Goal: Task Accomplishment & Management: Complete application form

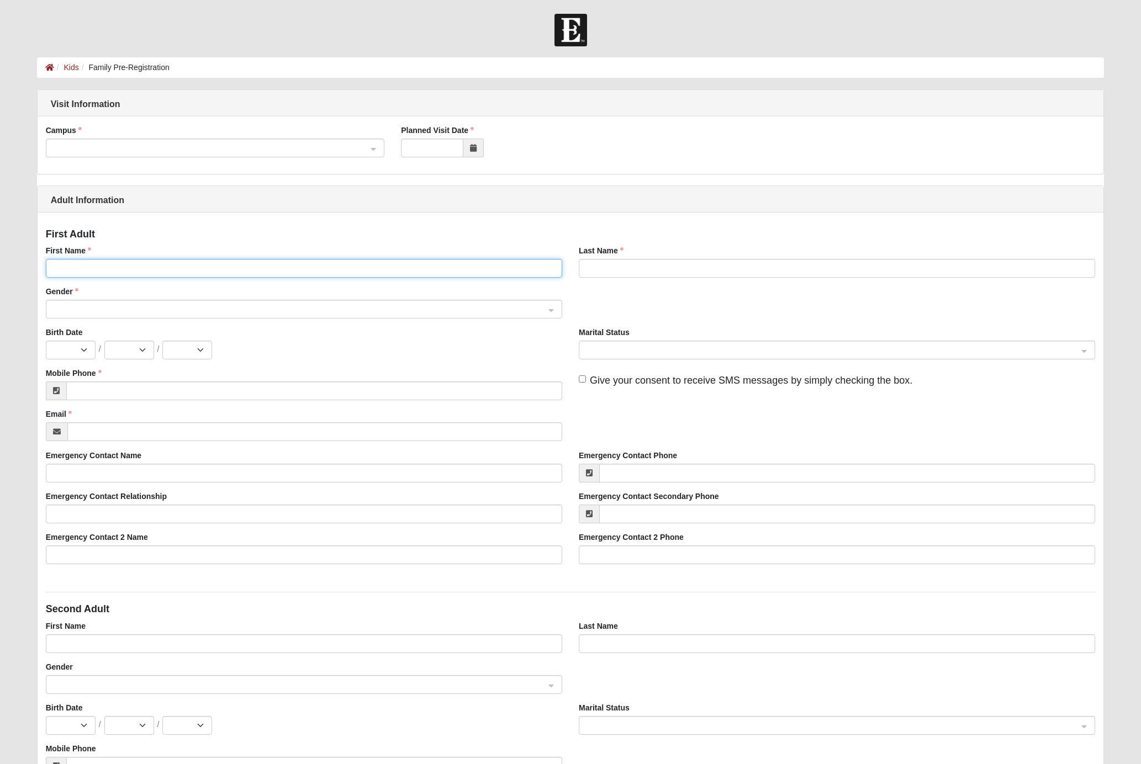
click at [249, 271] on input "First Name" at bounding box center [304, 268] width 516 height 19
type input "Tina"
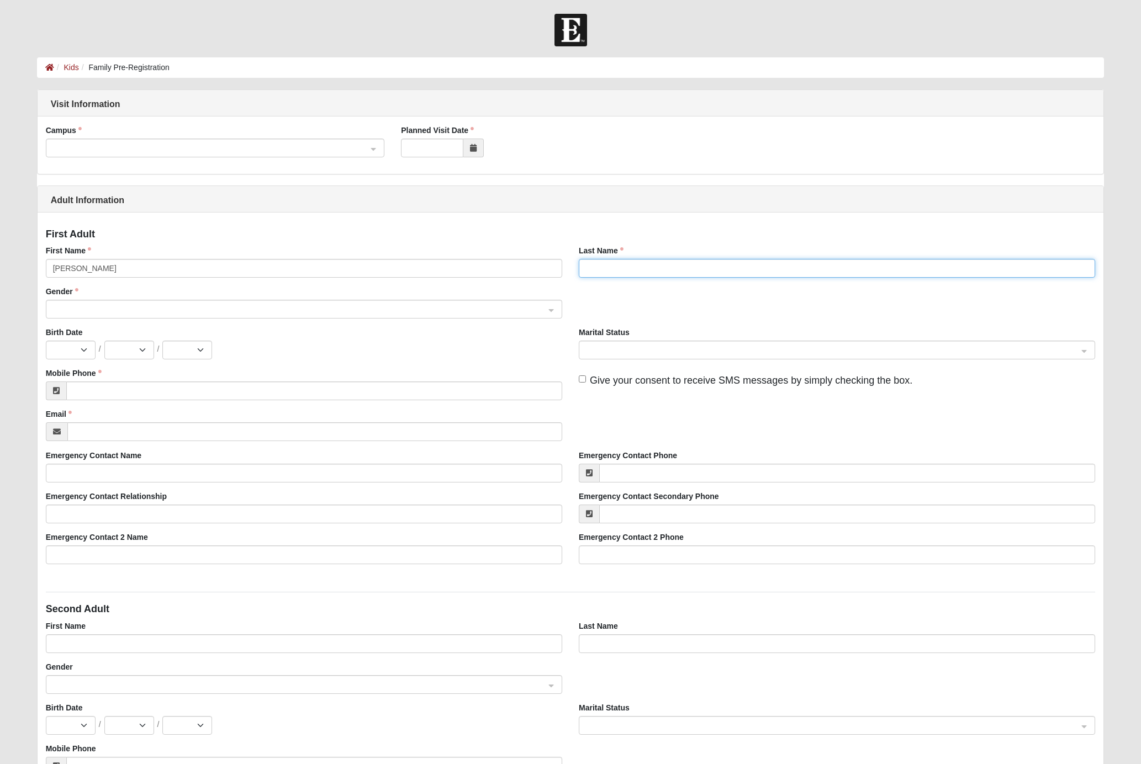
click at [697, 274] on input "Last Name" at bounding box center [837, 268] width 516 height 19
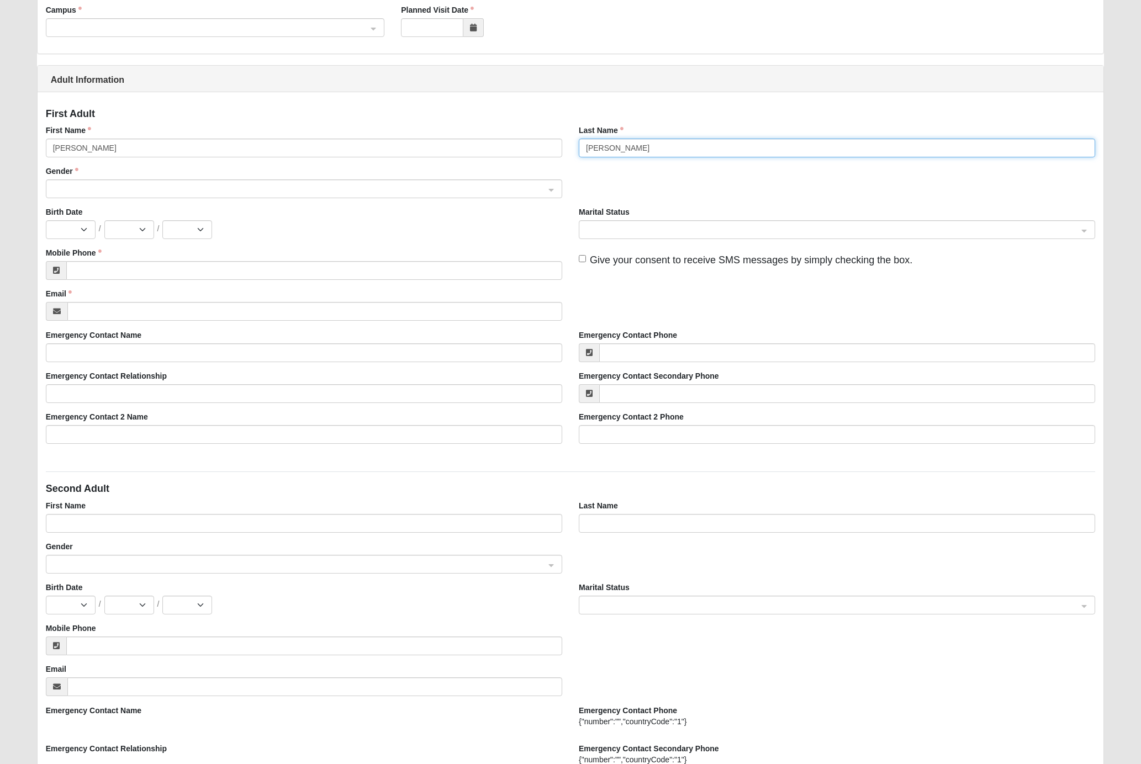
scroll to position [178, 0]
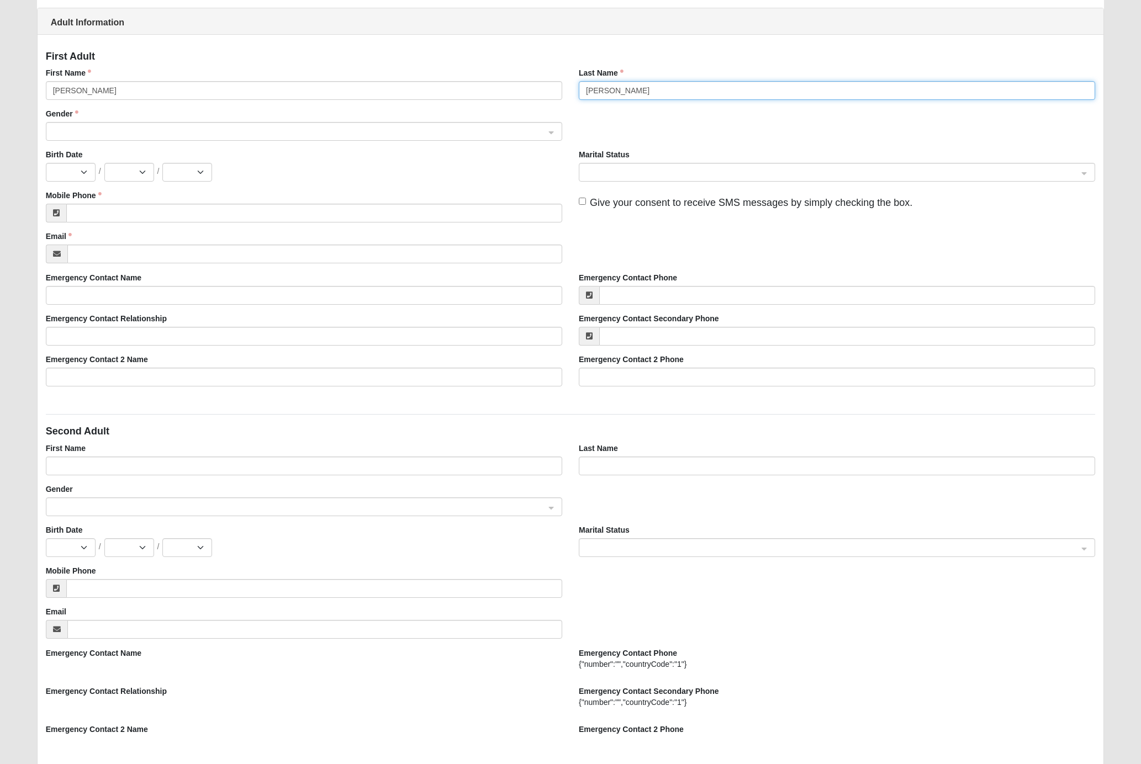
type input "Stephens"
click at [213, 468] on input "First Name" at bounding box center [304, 466] width 516 height 19
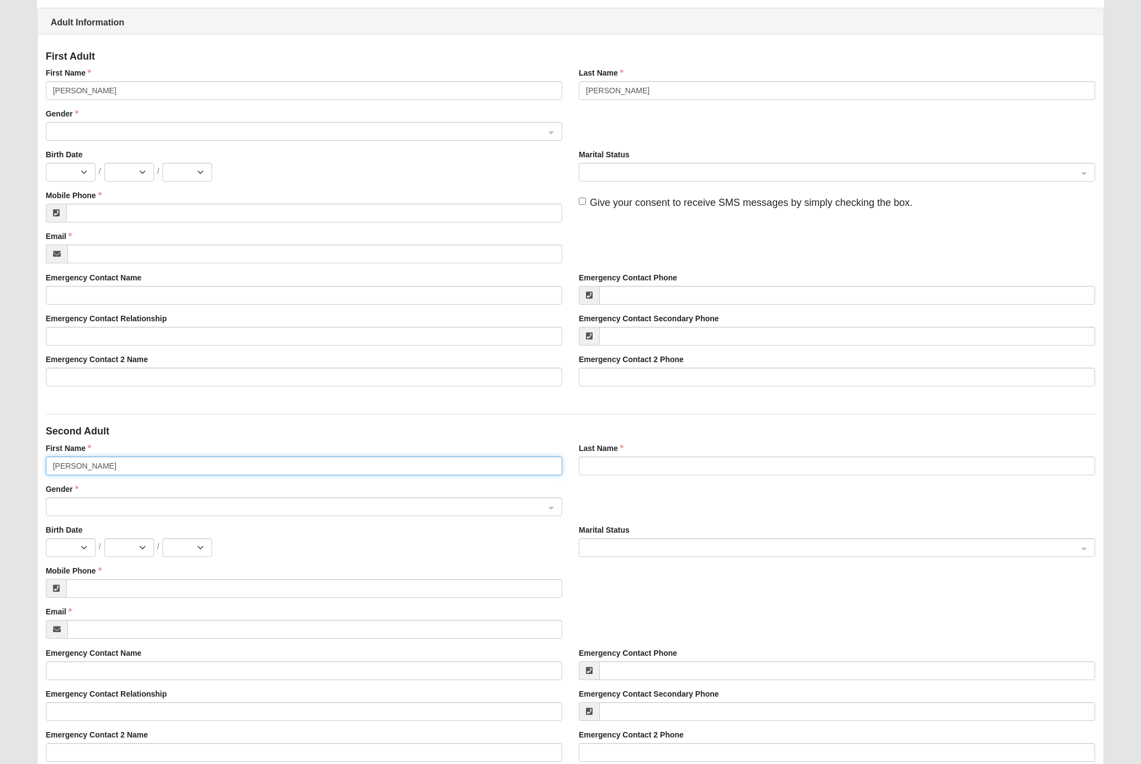
type input "[PERSON_NAME]"
click at [608, 461] on input "Last Name" at bounding box center [837, 466] width 516 height 19
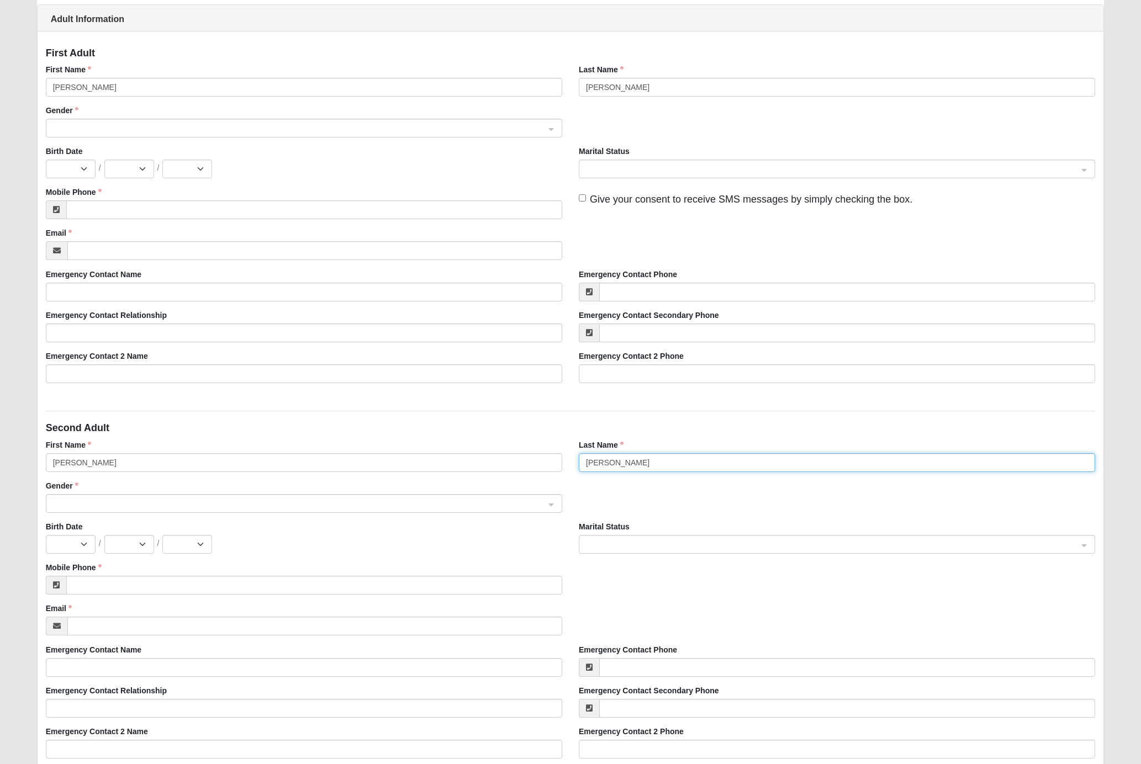
type input "Stephens"
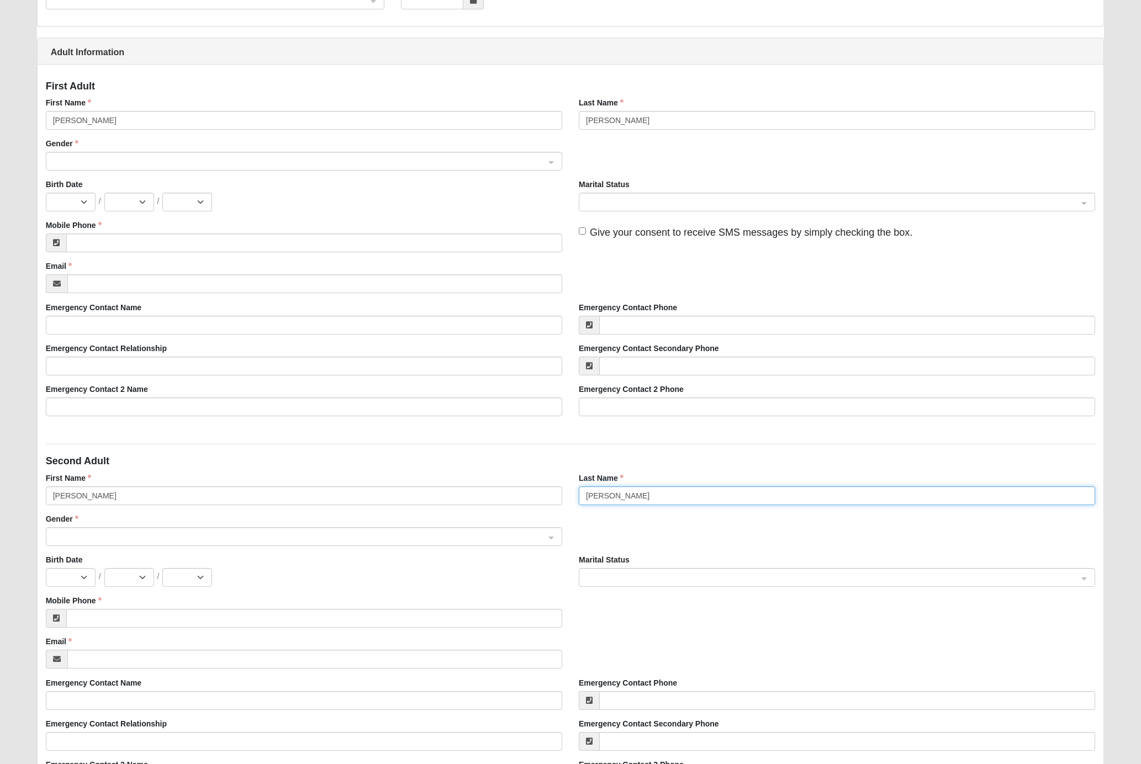
scroll to position [165, 0]
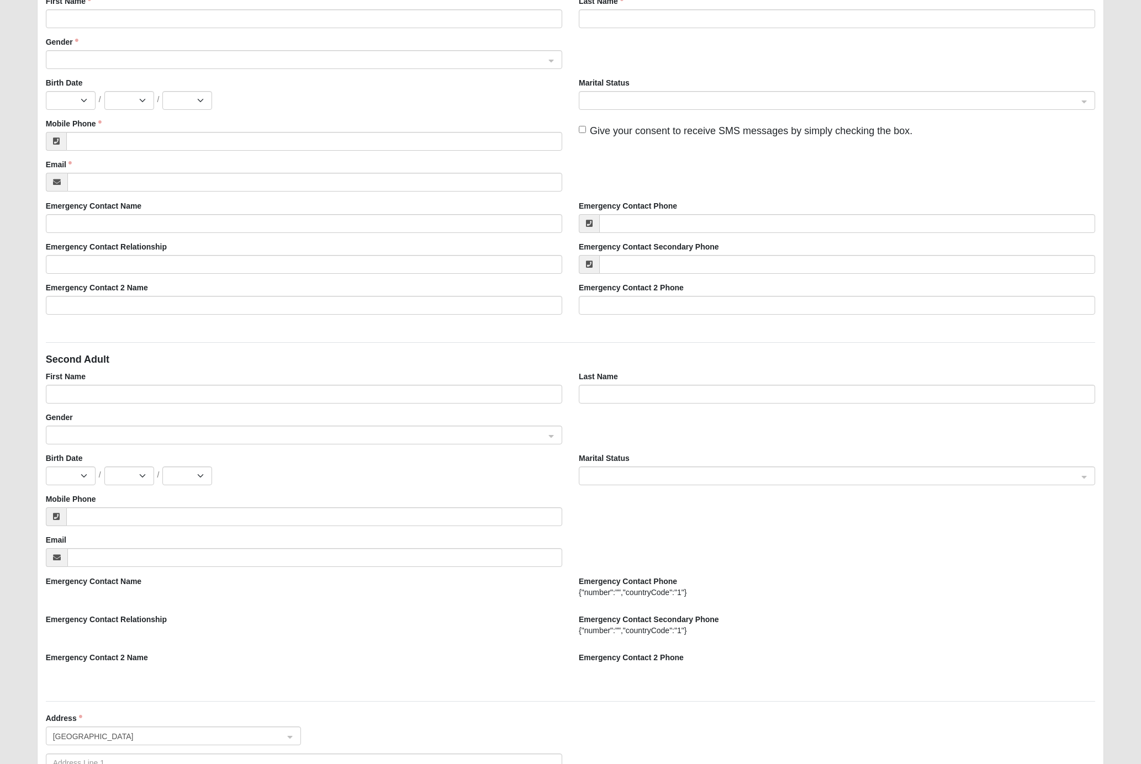
scroll to position [331, 0]
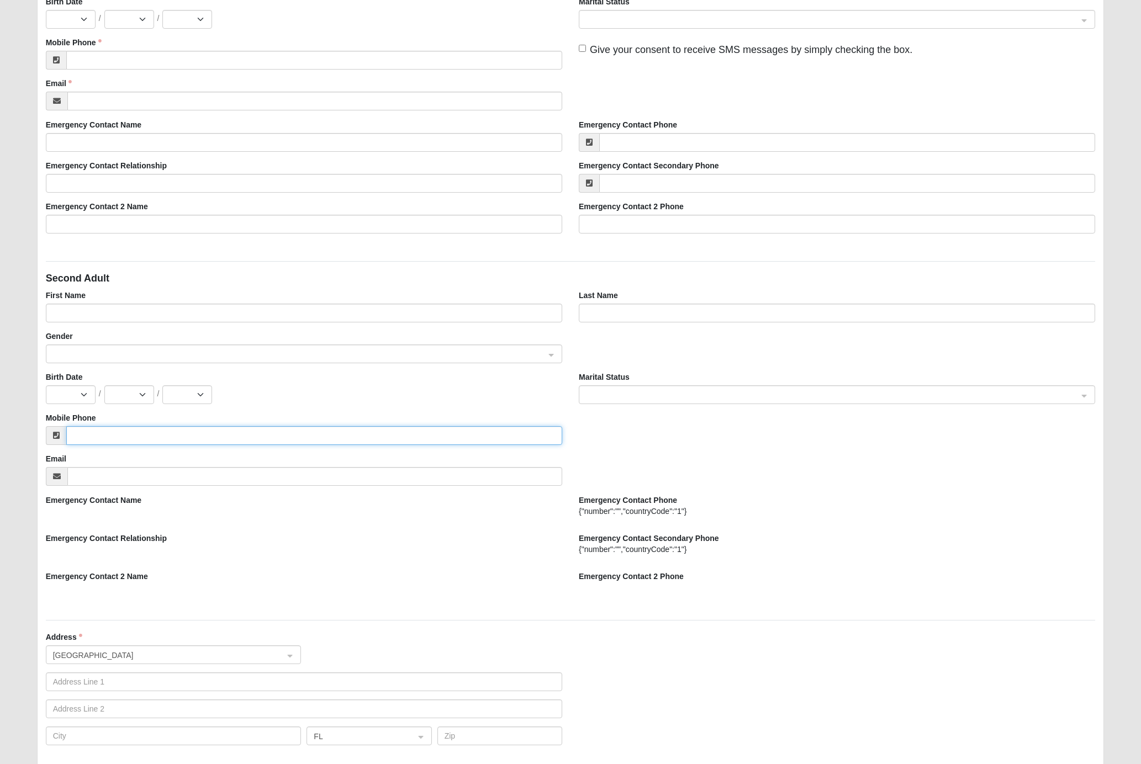
click at [153, 436] on input "Mobile Phone" at bounding box center [314, 435] width 496 height 19
click at [126, 514] on div at bounding box center [304, 515] width 516 height 19
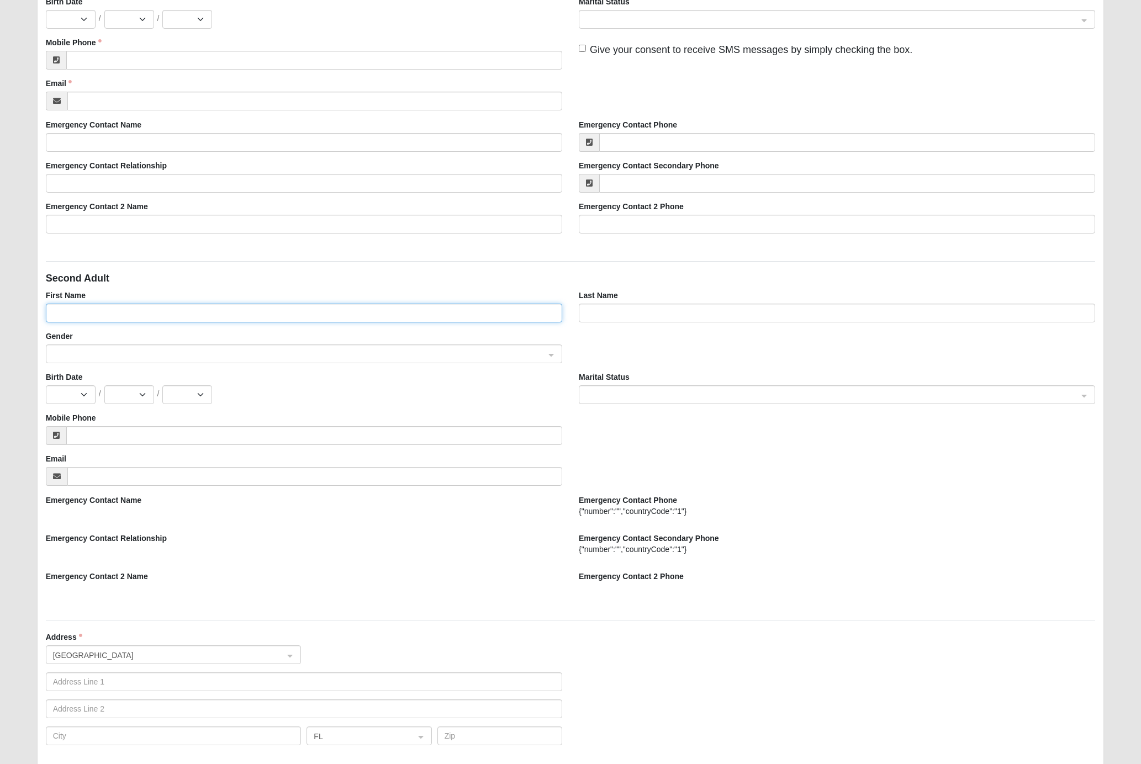
click at [95, 308] on input "First Name" at bounding box center [304, 313] width 516 height 19
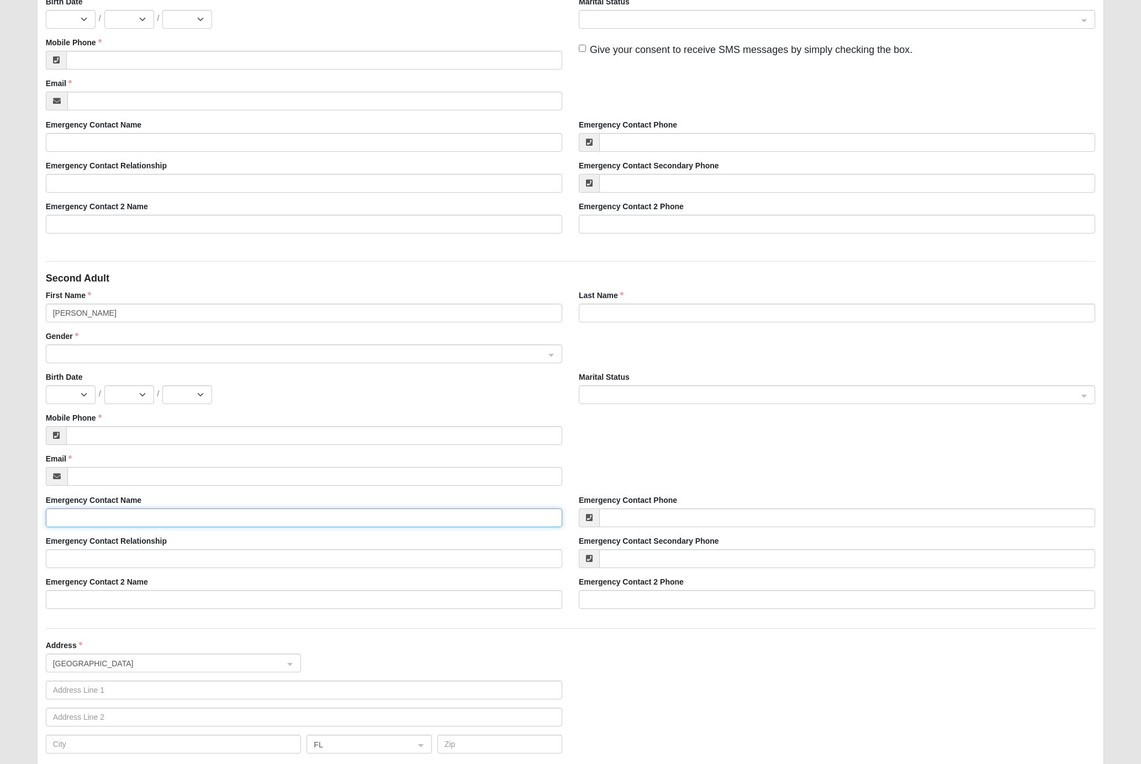
click at [181, 522] on input "Emergency Contact Name" at bounding box center [304, 518] width 516 height 19
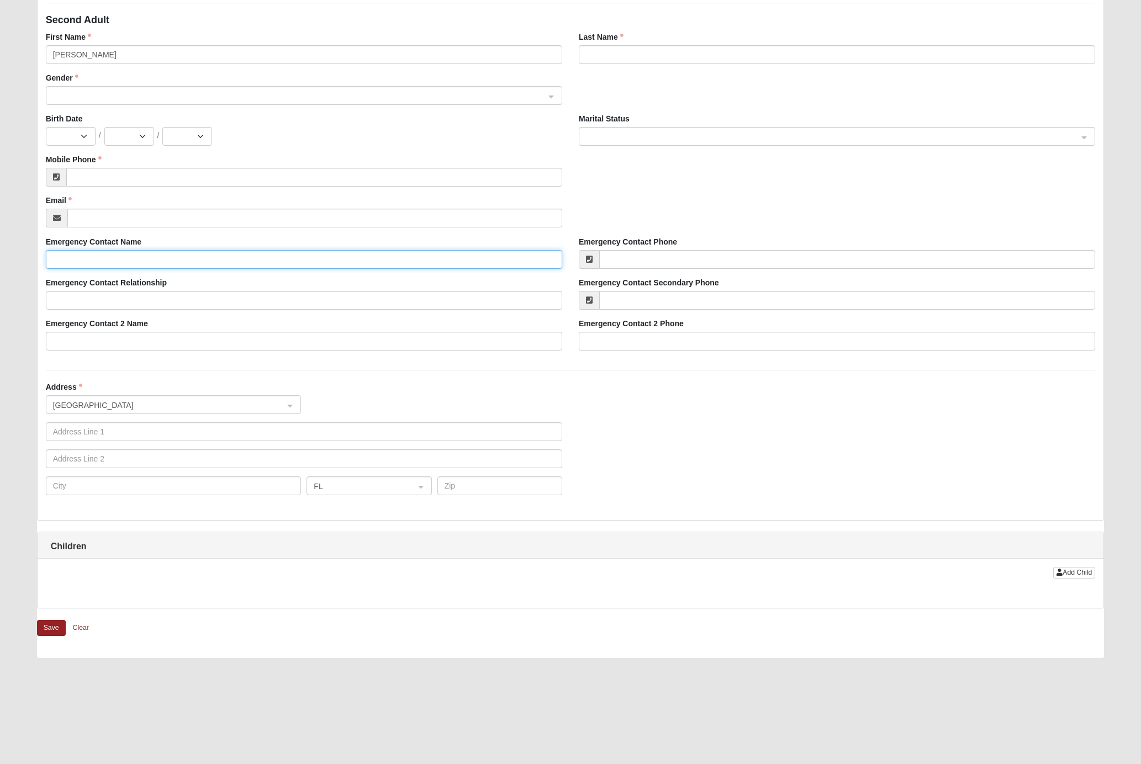
scroll to position [634, 0]
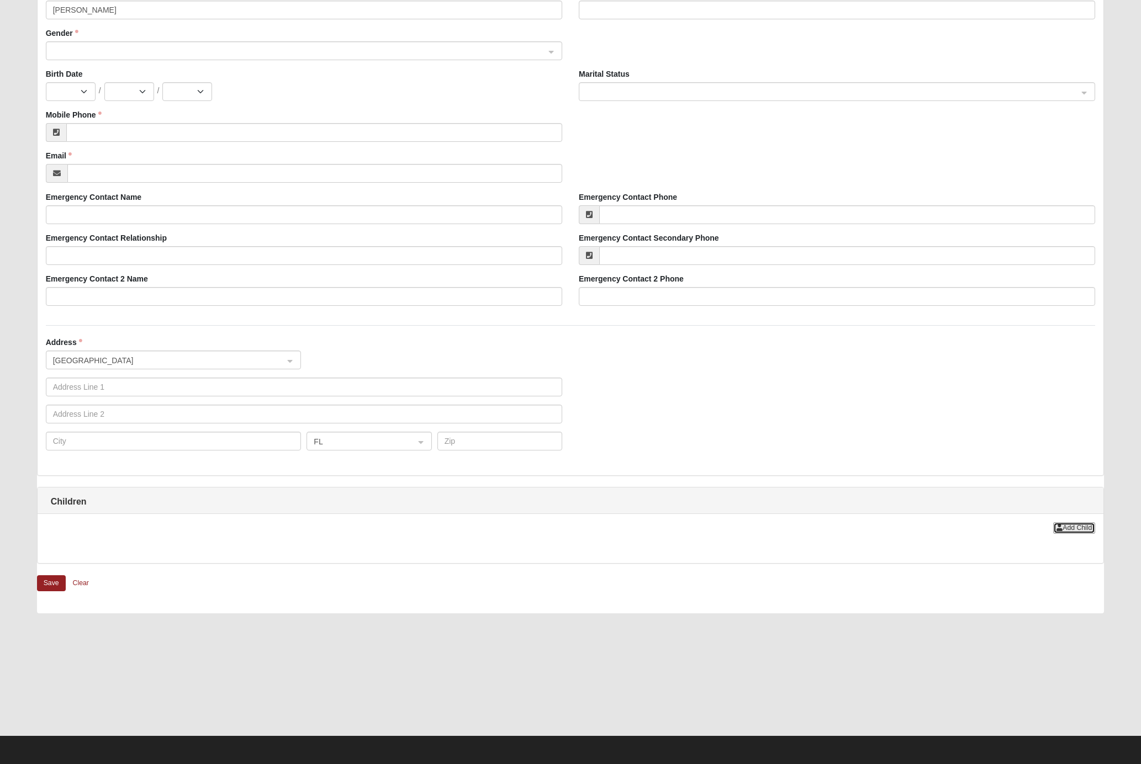
drag, startPoint x: 1074, startPoint y: 531, endPoint x: 946, endPoint y: 536, distance: 128.8
click at [1074, 531] on span "Add Child" at bounding box center [1077, 528] width 29 height 8
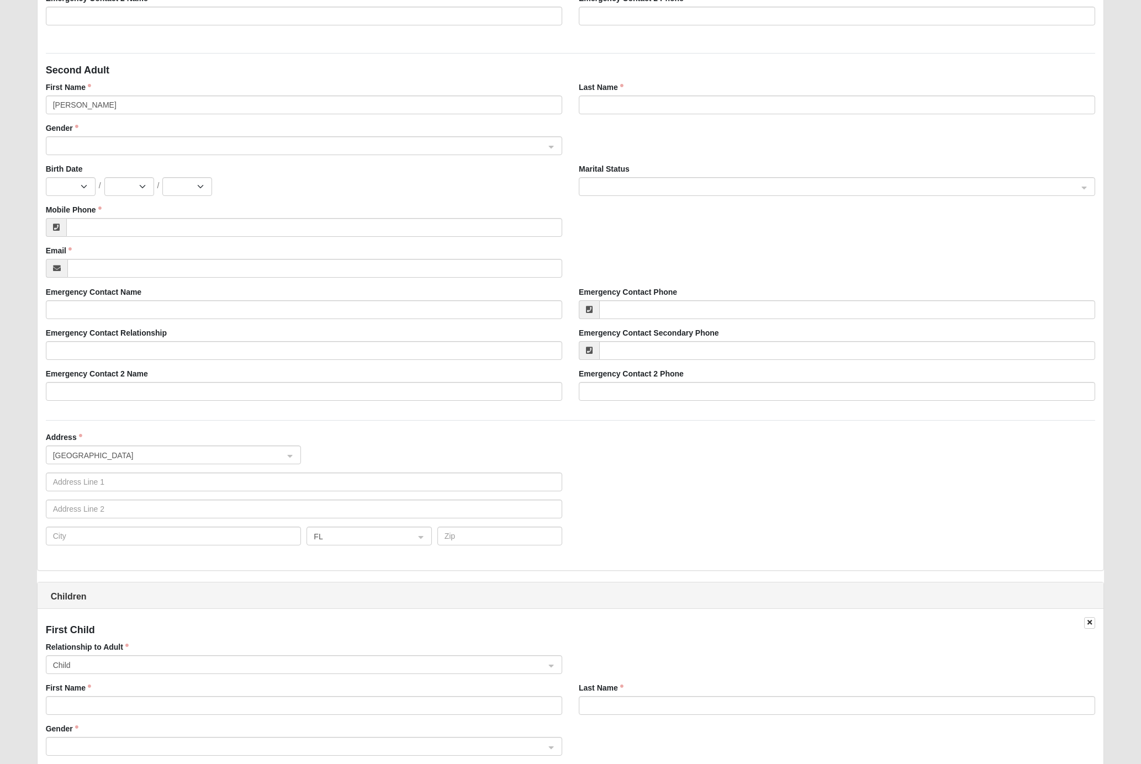
scroll to position [456, 0]
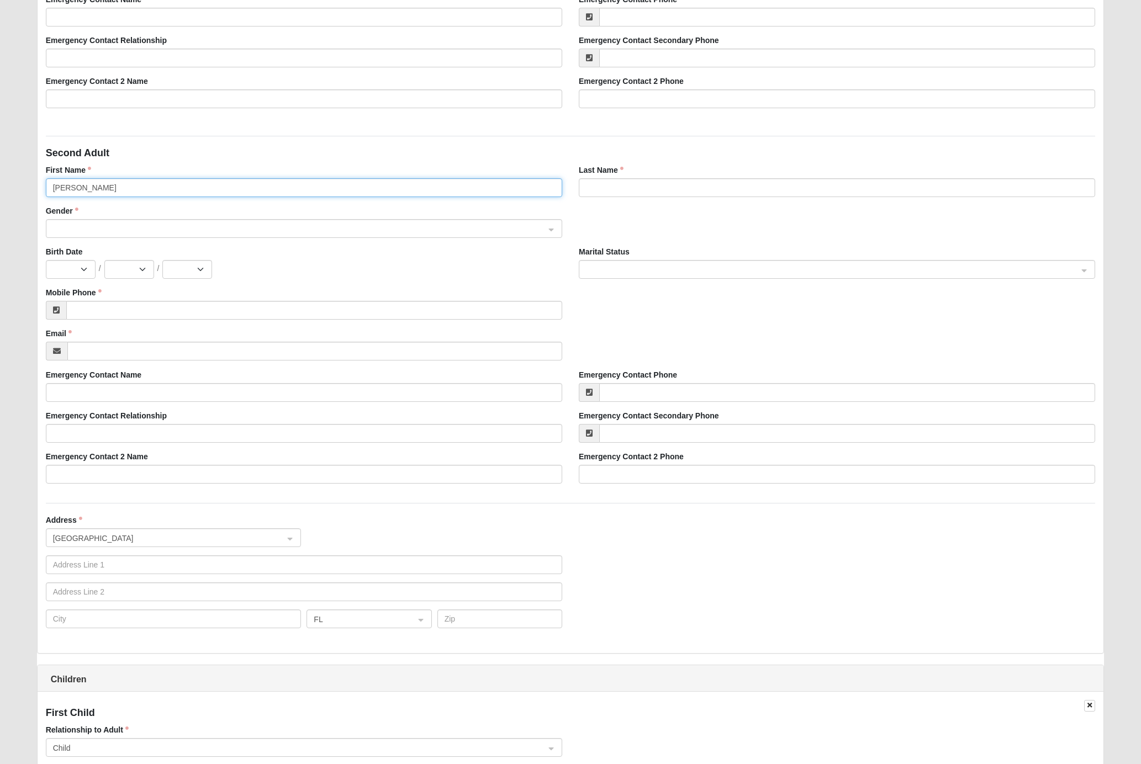
click at [83, 191] on input "[PERSON_NAME]" at bounding box center [304, 187] width 516 height 19
type input "K"
